Goal: Information Seeking & Learning: Learn about a topic

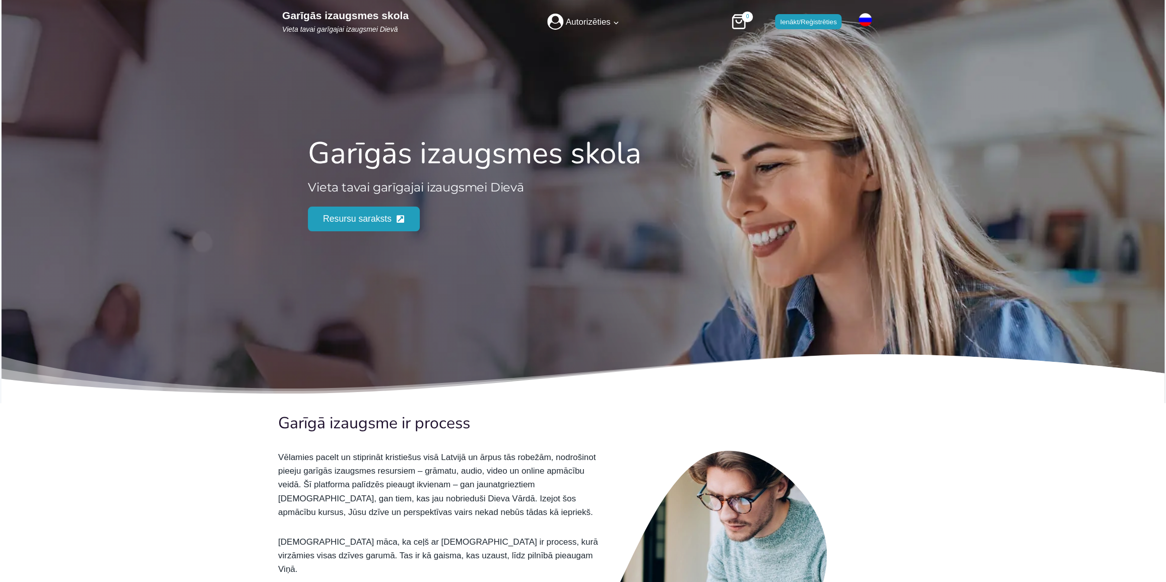
click at [803, 28] on link "Ienākt/Reģistrēties" at bounding box center [808, 21] width 67 height 15
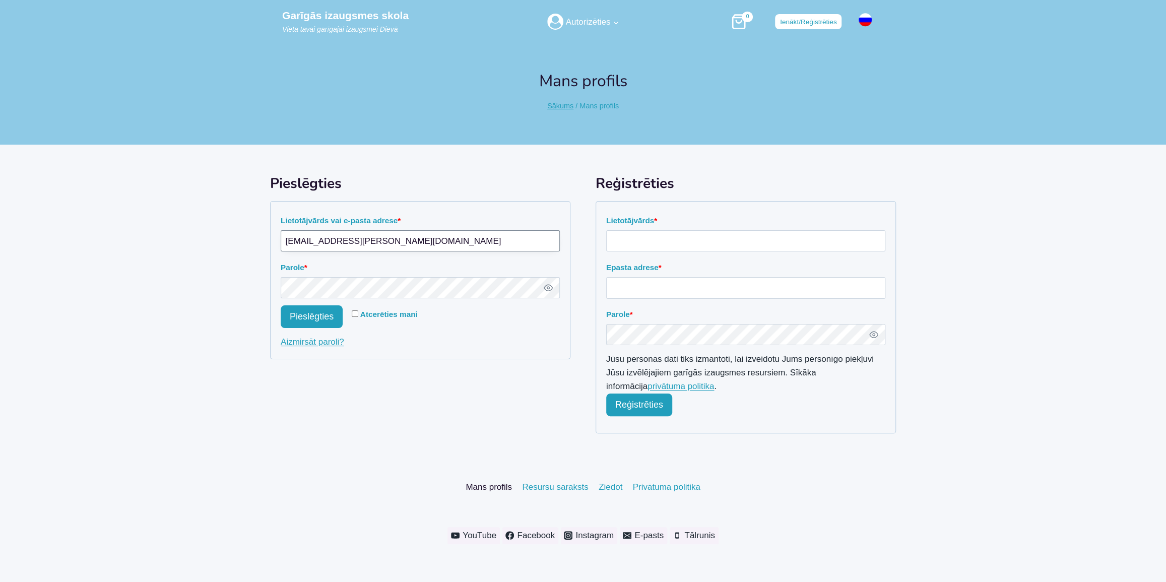
click at [423, 232] on input "rolands.zeltins@gmail.com" at bounding box center [420, 241] width 279 height 22
paste input "karinakarin@inbox.lv"
type input "[EMAIL_ADDRESS][DOMAIN_NAME]"
click at [295, 320] on button "Pieslēgties" at bounding box center [312, 316] width 62 height 23
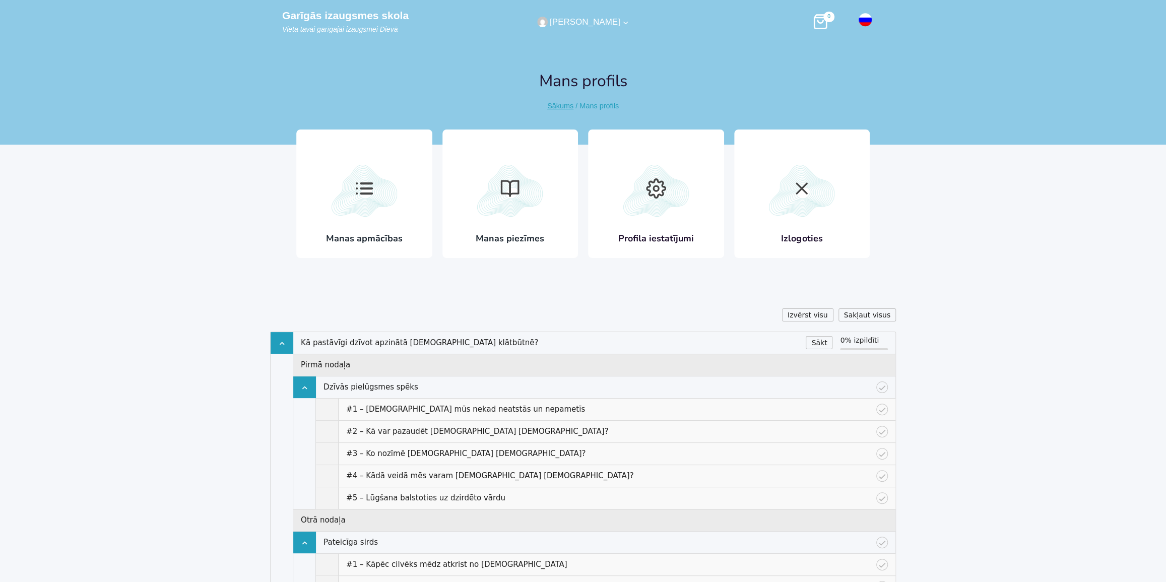
scroll to position [620, 625]
click at [355, 220] on link "Manas apmācības" at bounding box center [364, 188] width 136 height 129
click at [335, 341] on link "Kā pastāvīgi dzīvot apzinātā Dieva klātbūtnē?" at bounding box center [549, 343] width 497 height 11
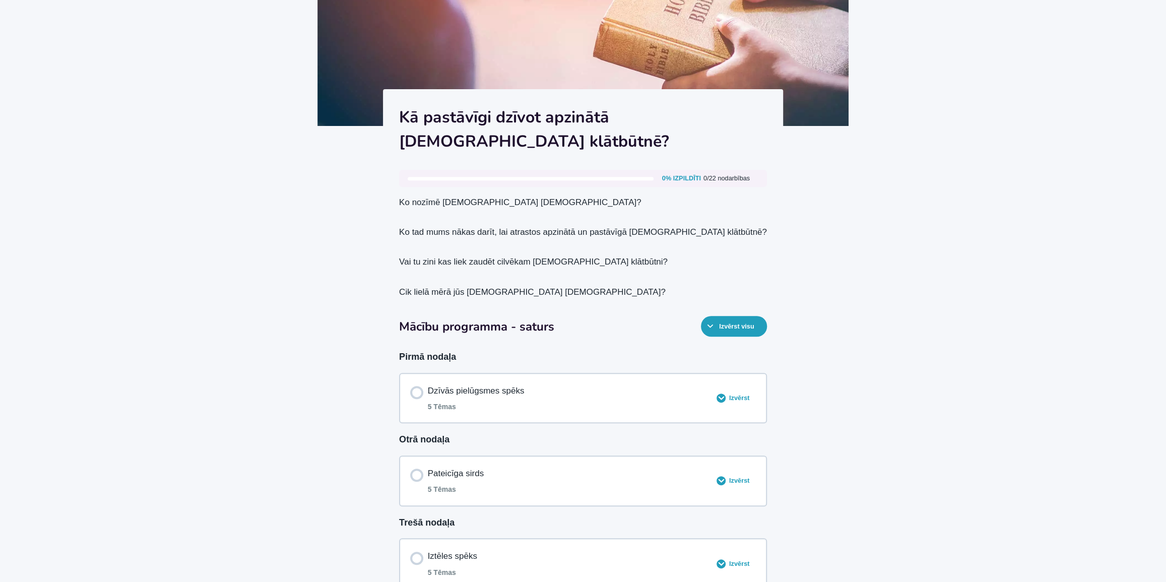
scroll to position [229, 0]
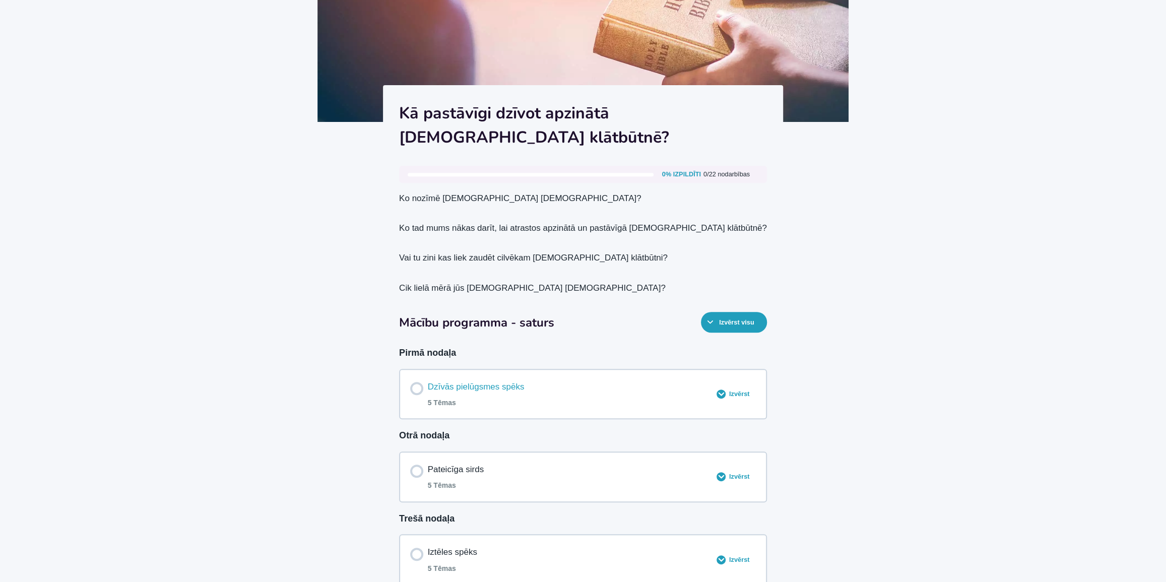
click at [452, 380] on div "Dzīvās pielūgsmes spēks 5 Tēmas" at bounding box center [476, 394] width 97 height 29
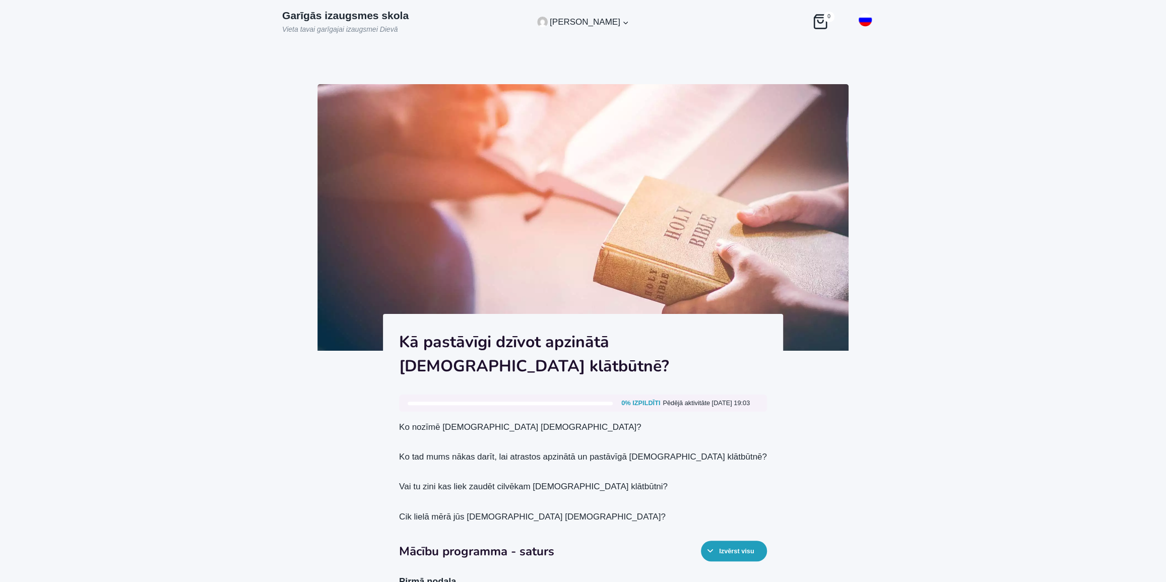
click at [377, 14] on p "Garīgās izaugsmes skola" at bounding box center [345, 15] width 126 height 13
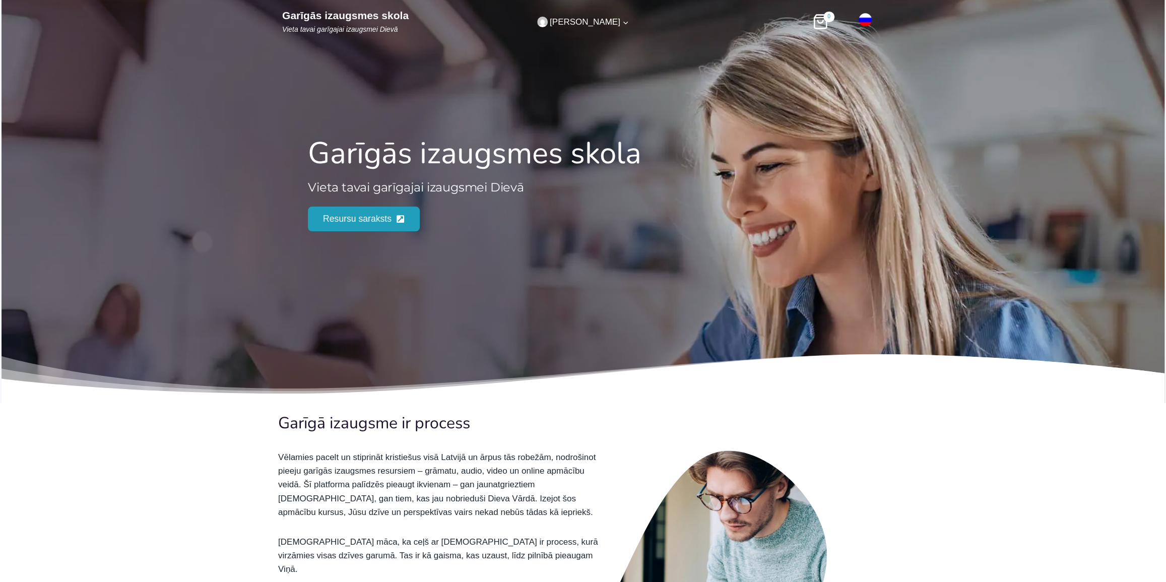
click at [865, 20] on img "Primārā" at bounding box center [865, 20] width 20 height 14
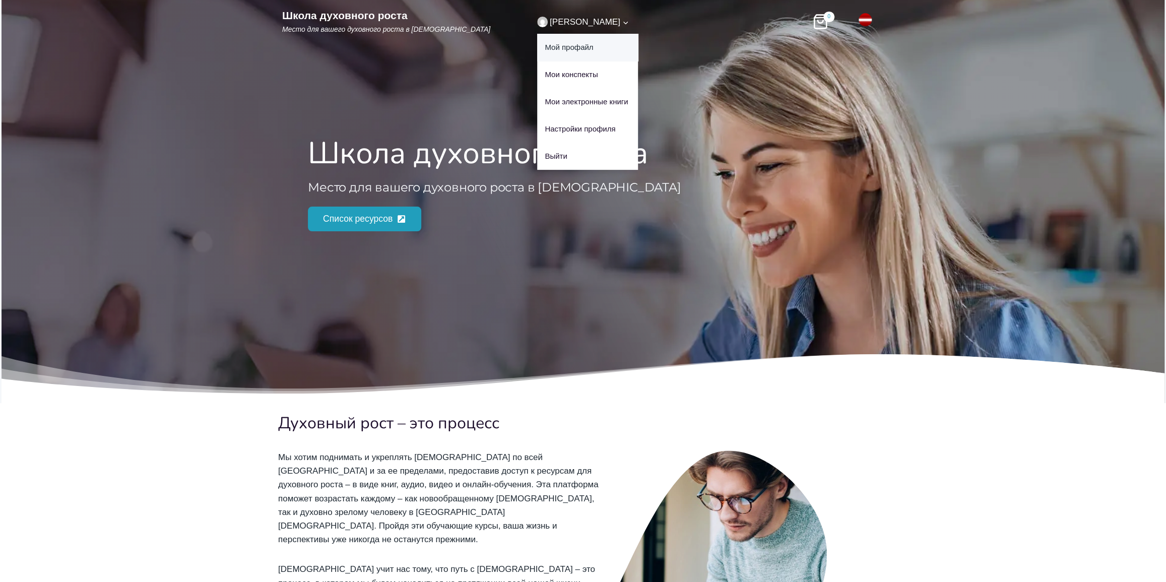
click at [585, 45] on link "Мой профайл" at bounding box center [587, 47] width 101 height 27
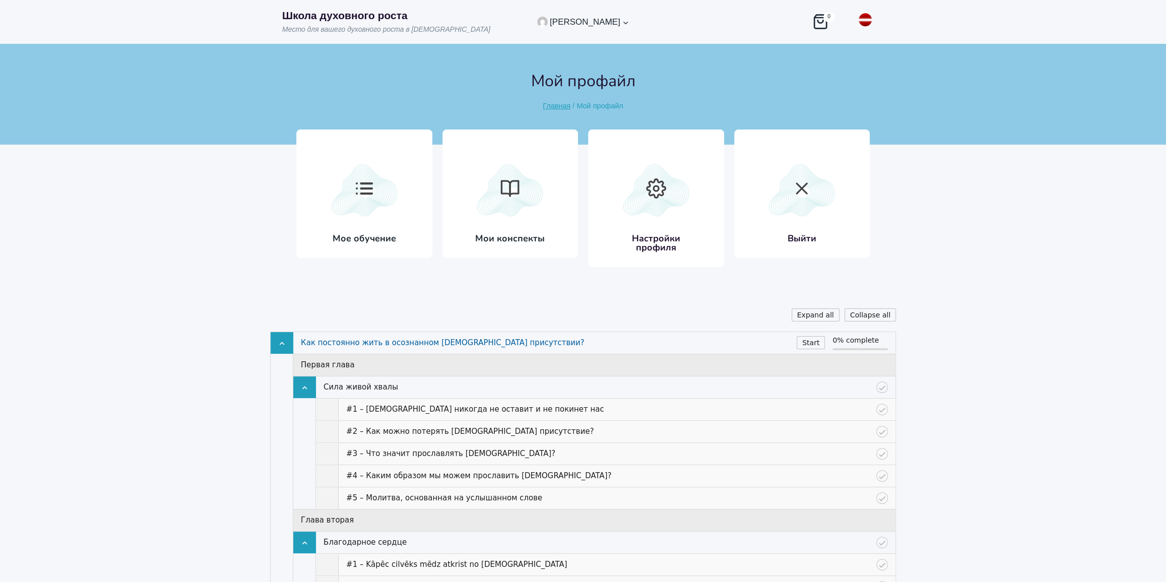
scroll to position [620, 625]
click at [413, 342] on link "Как постоянно жить в осознанном [DEMOGRAPHIC_DATA] присутствии?" at bounding box center [545, 343] width 488 height 11
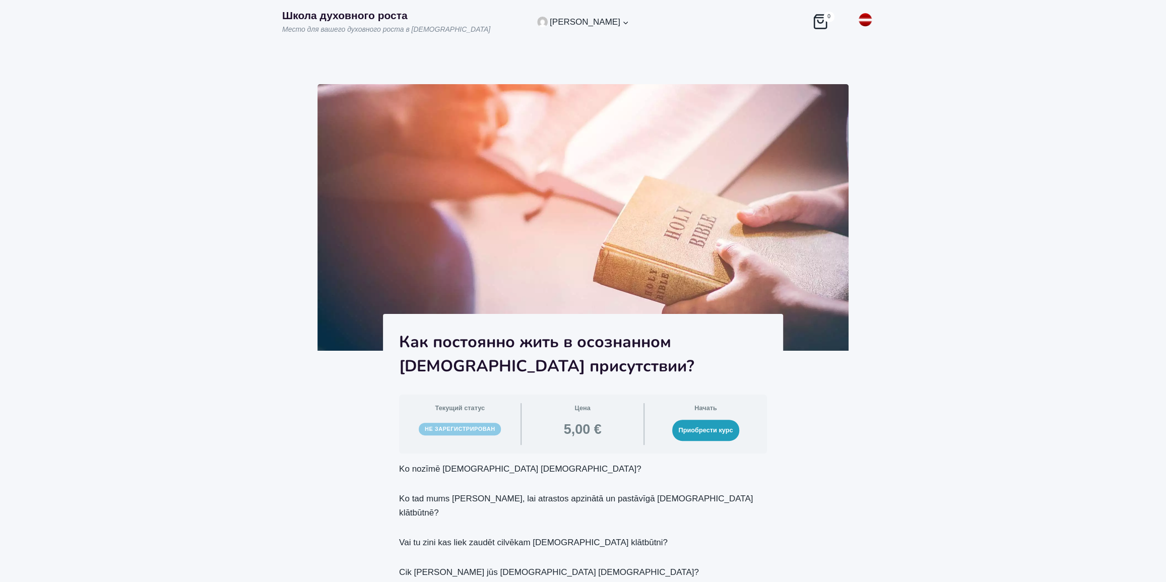
click at [866, 21] on img "Основной" at bounding box center [865, 20] width 20 height 14
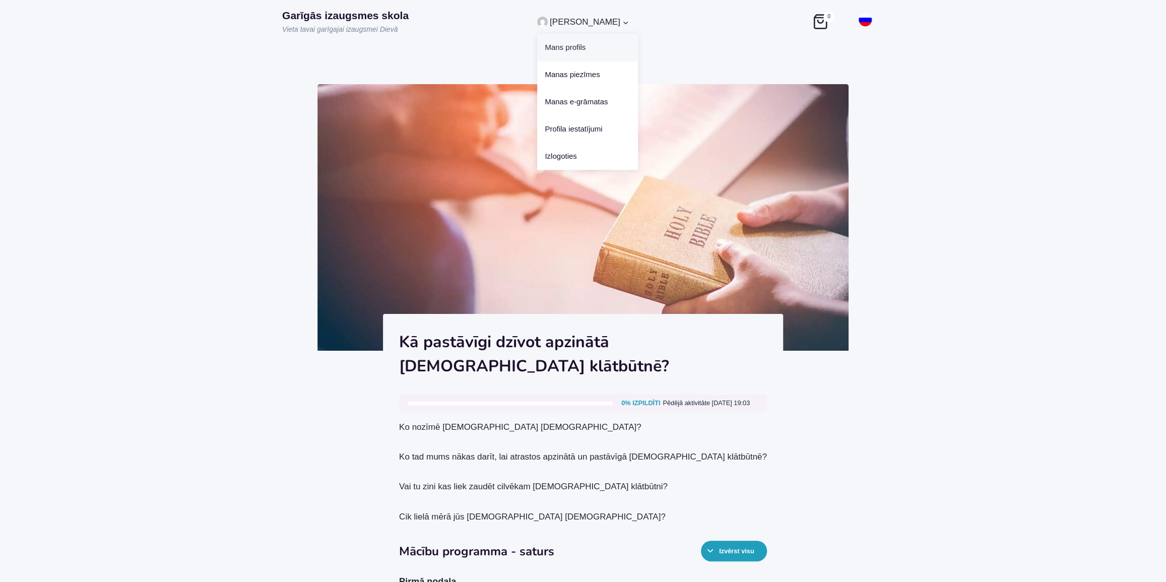
click at [590, 51] on link "Mans profils" at bounding box center [587, 47] width 101 height 27
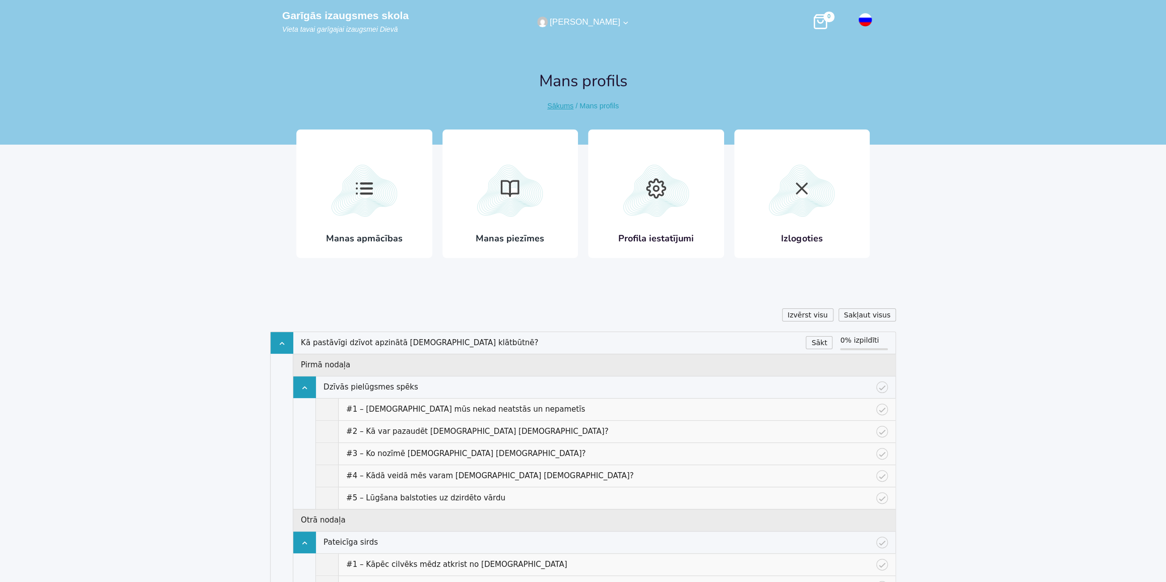
scroll to position [620, 625]
click at [364, 229] on h3 "Manas apmācības" at bounding box center [364, 233] width 91 height 9
drag, startPoint x: 298, startPoint y: 343, endPoint x: 453, endPoint y: 343, distance: 154.2
click at [453, 343] on div "Kā pastāvīgi dzīvot apzinātā Dieva klātbūtnē?" at bounding box center [549, 343] width 513 height 22
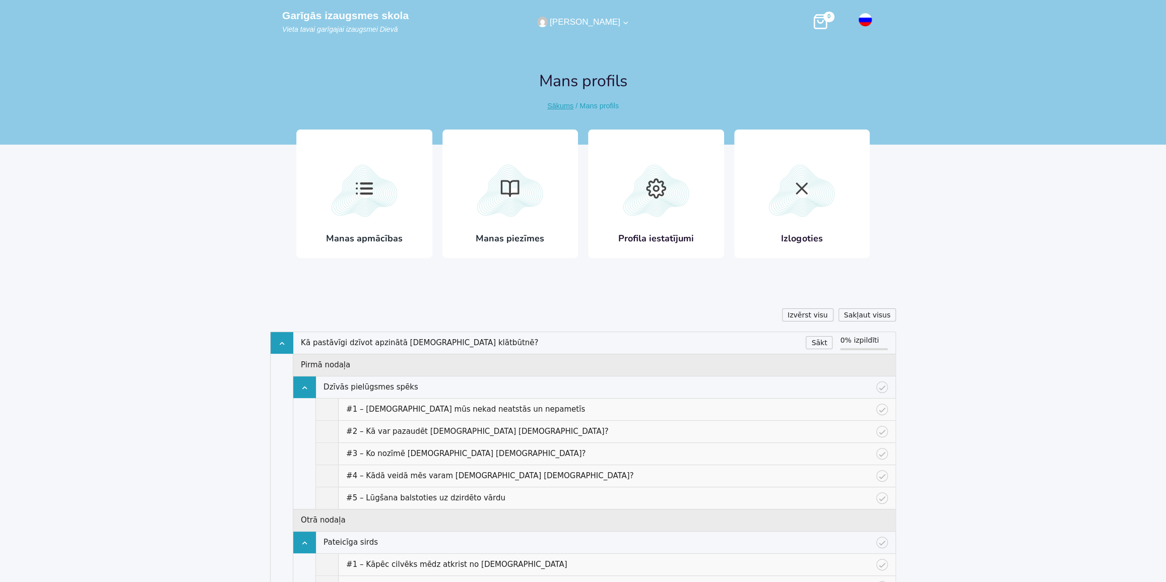
click at [466, 291] on div "Manas apmācības Manas piezīmes Profila iestatījumi Izlogoties" at bounding box center [583, 219] width 594 height 148
click at [829, 312] on div "Izvērst visu" at bounding box center [807, 314] width 51 height 13
click at [800, 188] on icon "Atvērt" at bounding box center [802, 183] width 20 height 20
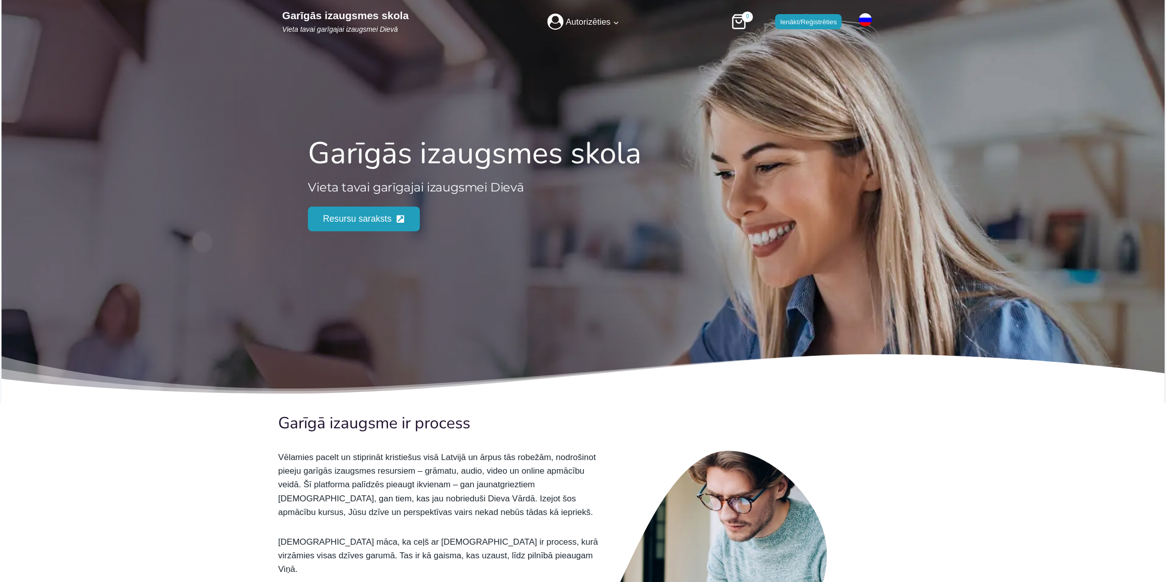
click at [821, 19] on link "Ienākt/Reģistrēties" at bounding box center [808, 21] width 67 height 15
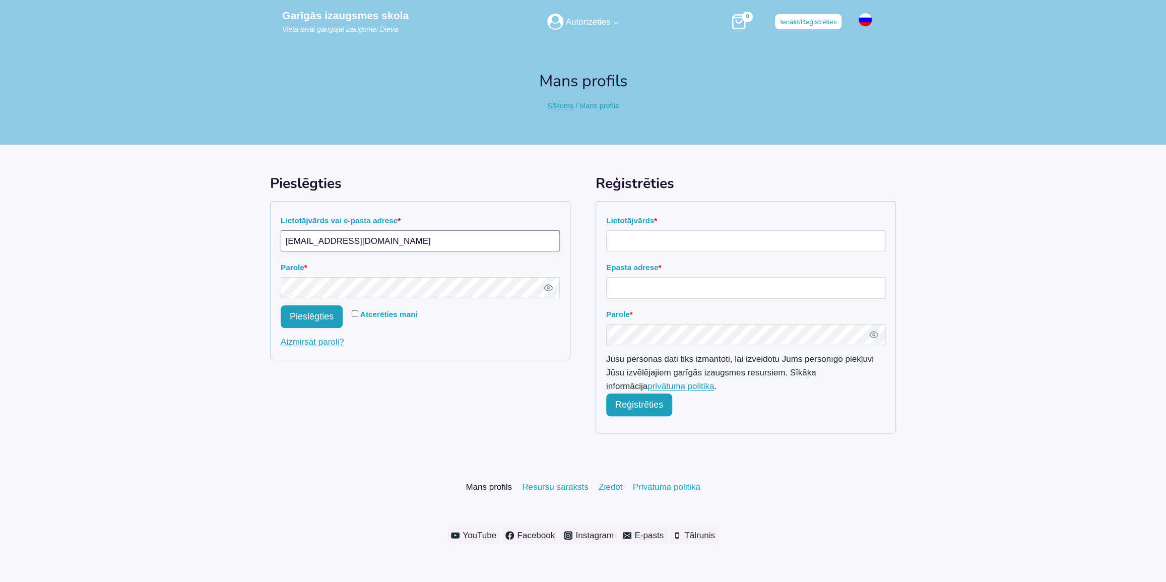
click at [354, 240] on input "[EMAIL_ADDRESS][DOMAIN_NAME]" at bounding box center [420, 241] width 279 height 22
click at [373, 250] on input "[EMAIL_ADDRESS][DOMAIN_NAME]" at bounding box center [420, 241] width 279 height 22
click at [389, 238] on input "[EMAIL_ADDRESS][DOMAIN_NAME]" at bounding box center [420, 241] width 279 height 22
type input "[EMAIL_ADDRESS][DOMAIN_NAME]"
click at [337, 316] on button "Pieslēgties" at bounding box center [312, 316] width 62 height 23
